Goal: Task Accomplishment & Management: Manage account settings

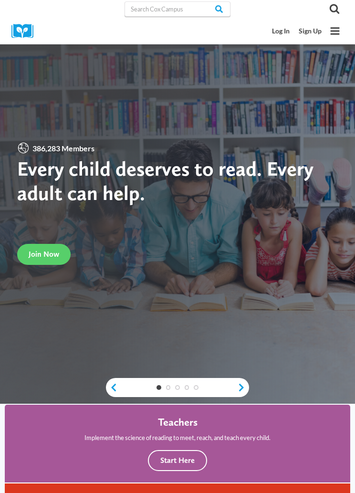
click at [280, 26] on link "Log In" at bounding box center [280, 31] width 27 height 17
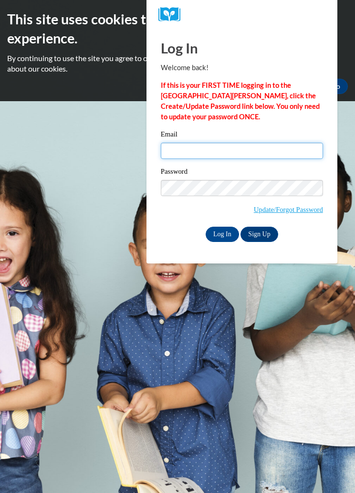
click at [252, 153] on input "Email" at bounding box center [242, 151] width 162 height 16
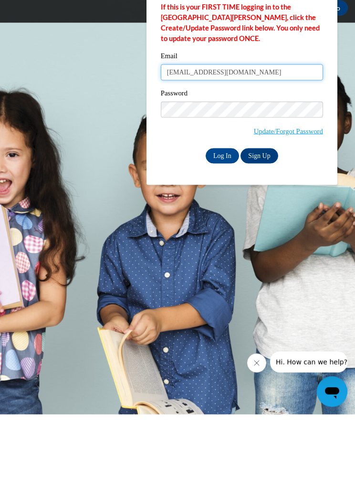
type input "[EMAIL_ADDRESS][DOMAIN_NAME]"
click at [217, 227] on input "Log In" at bounding box center [222, 234] width 33 height 15
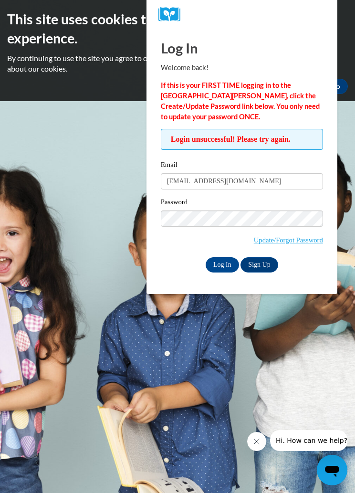
click at [296, 243] on link "Update/Forgot Password" at bounding box center [288, 240] width 69 height 8
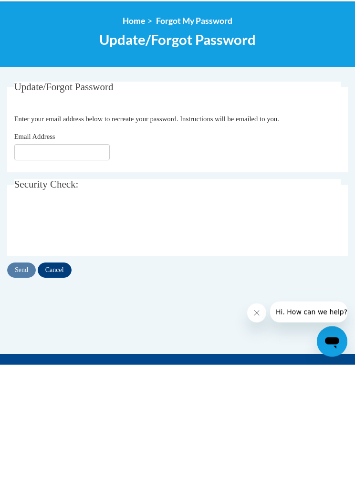
scroll to position [129, 0]
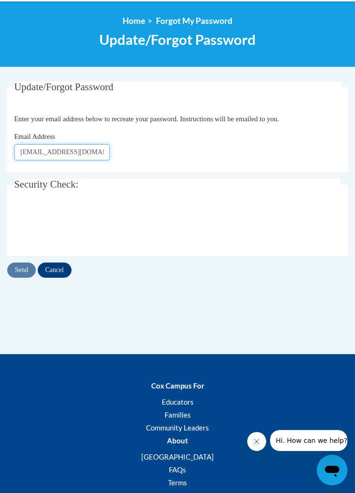
type input "[EMAIL_ADDRESS][DOMAIN_NAME]"
click at [49, 266] on input "Cancel" at bounding box center [55, 269] width 34 height 15
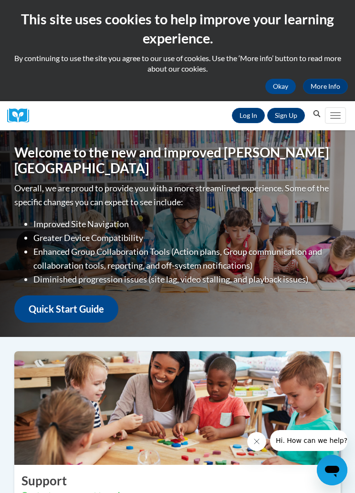
click at [251, 112] on link "Log In" at bounding box center [248, 115] width 33 height 15
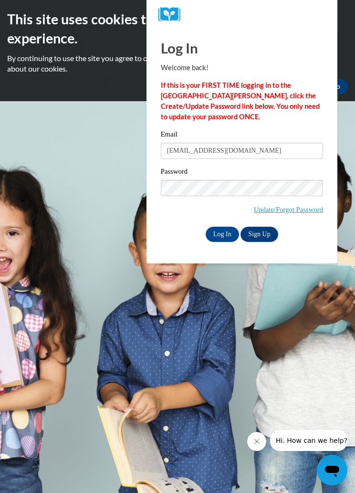
type input "[EMAIL_ADDRESS][DOMAIN_NAME]"
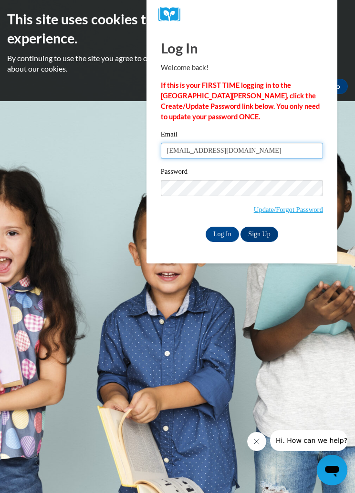
click at [222, 233] on input "Log In" at bounding box center [222, 234] width 33 height 15
